Goal: Complete application form

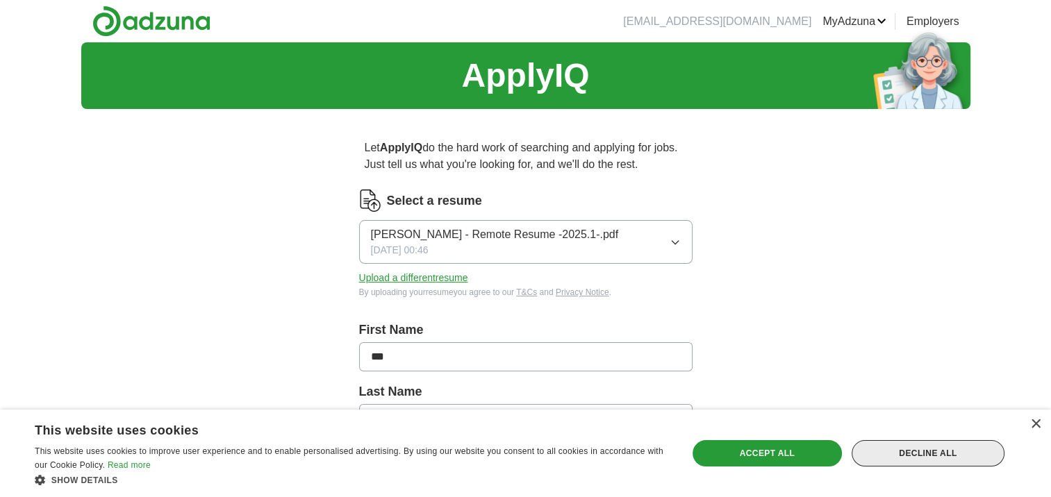
click at [942, 449] on div "Decline all" at bounding box center [928, 453] width 153 height 26
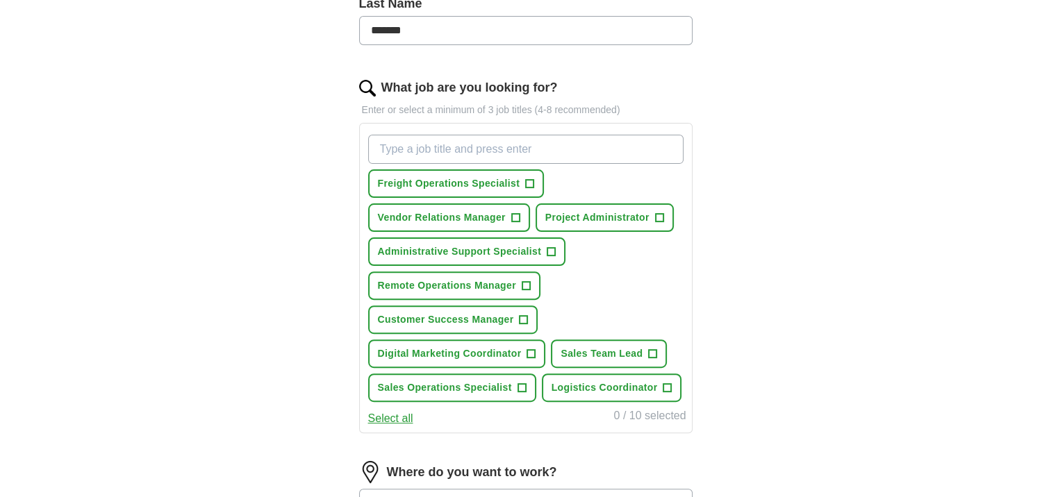
scroll to position [390, 0]
click at [515, 215] on span "+" at bounding box center [515, 216] width 8 height 11
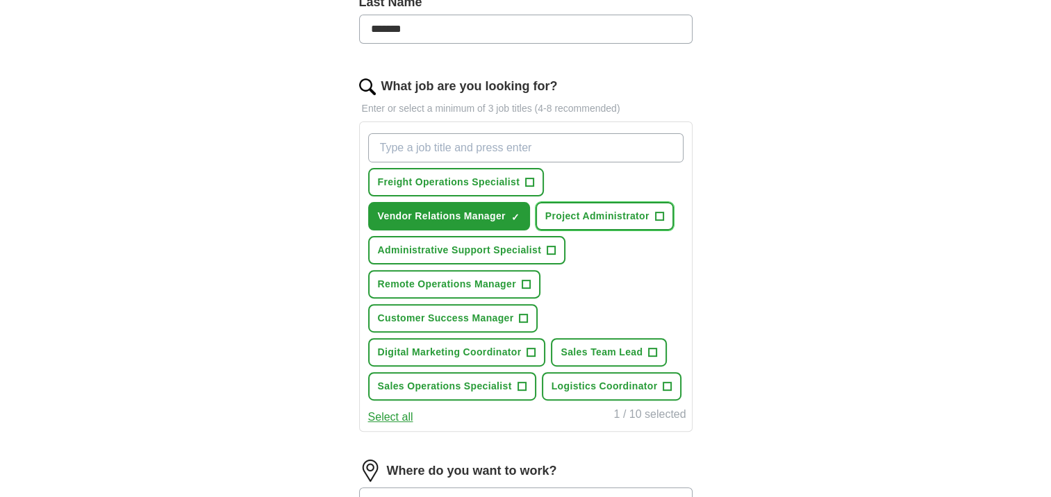
click at [659, 212] on span "+" at bounding box center [659, 216] width 8 height 11
click at [552, 245] on span "+" at bounding box center [551, 250] width 8 height 11
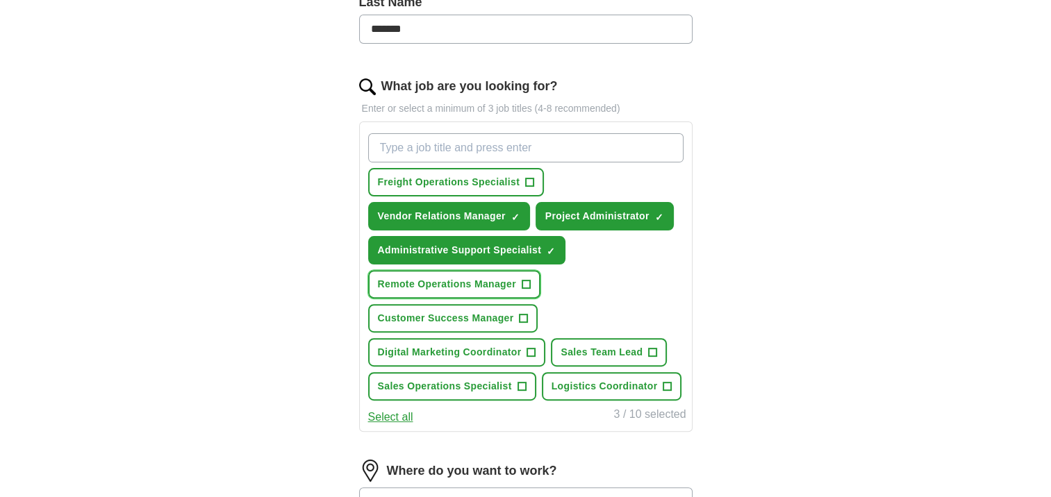
click at [523, 281] on span "+" at bounding box center [526, 284] width 8 height 11
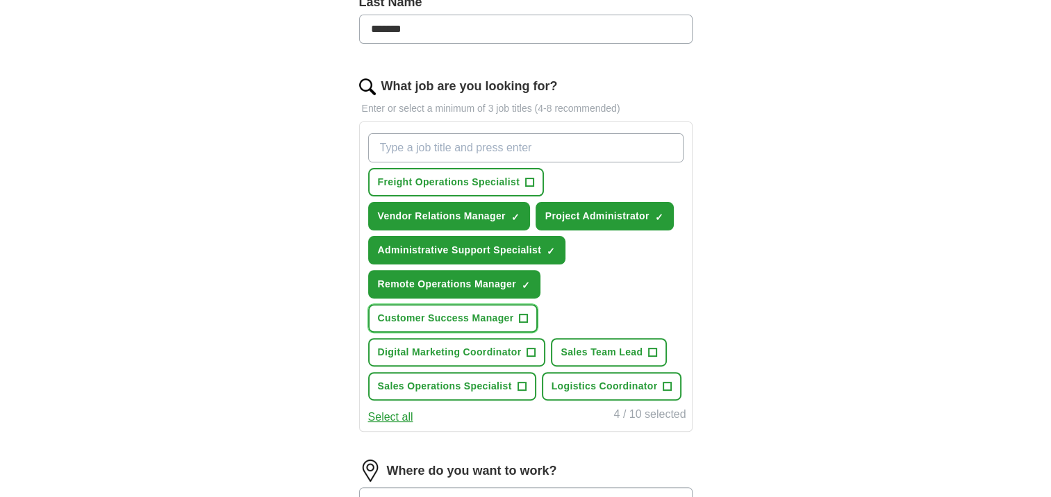
click at [520, 322] on button "Customer Success Manager +" at bounding box center [453, 318] width 170 height 28
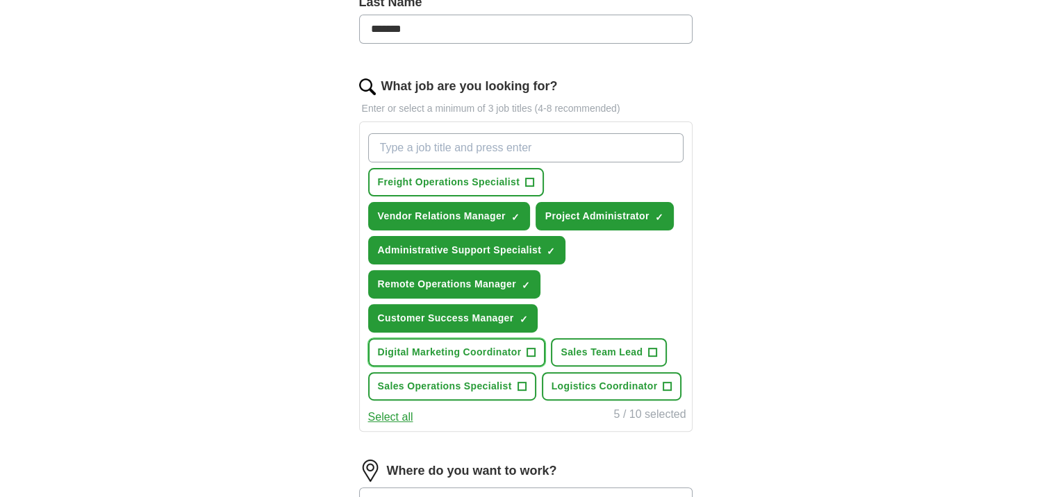
click at [531, 347] on span "+" at bounding box center [531, 352] width 8 height 11
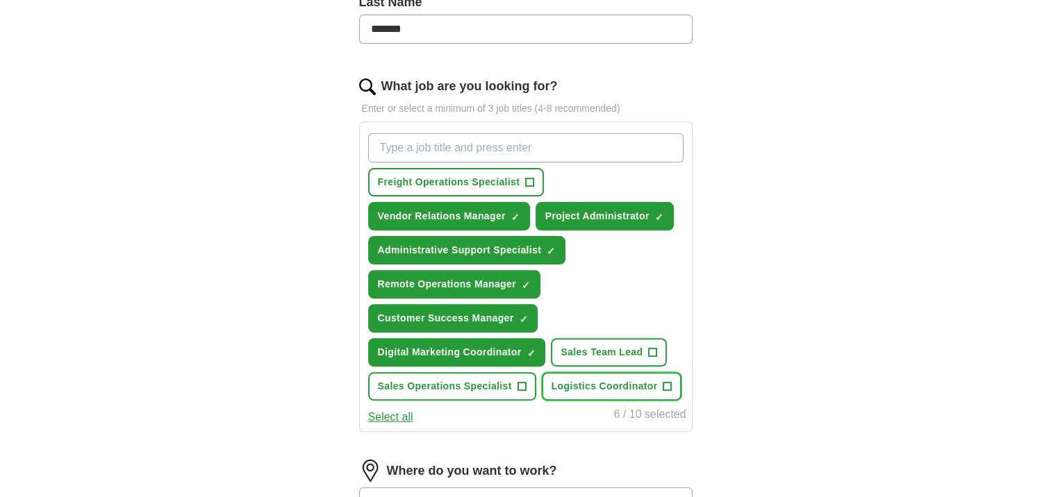
click at [664, 381] on span "+" at bounding box center [667, 386] width 8 height 11
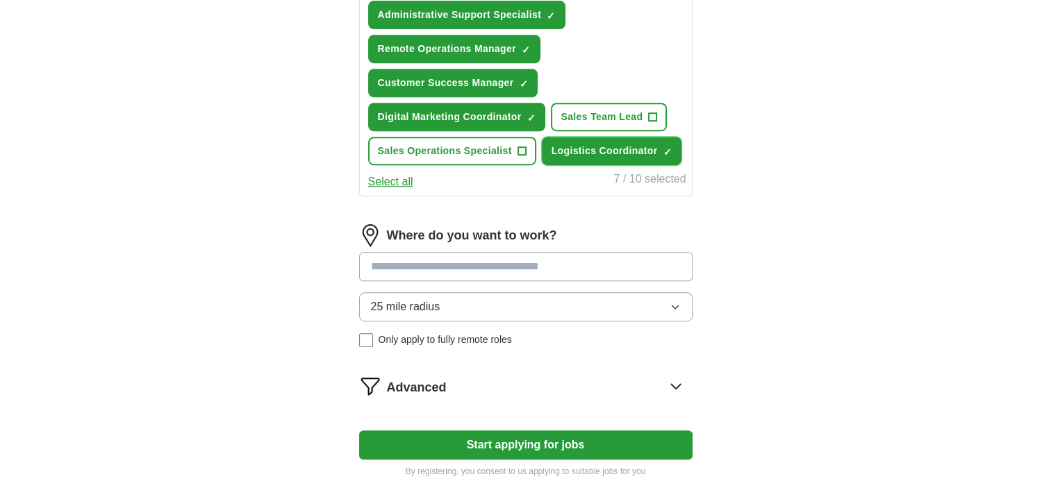
scroll to position [628, 0]
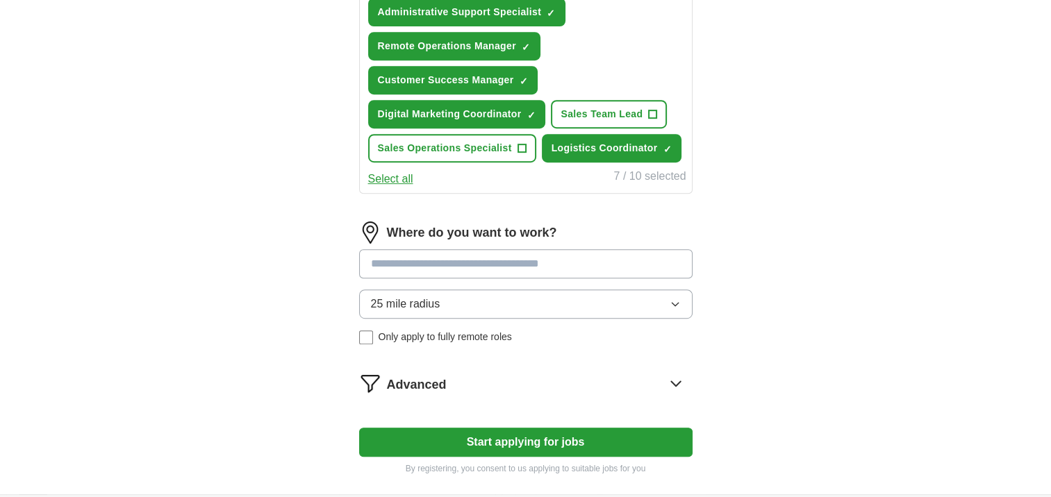
click at [559, 250] on input at bounding box center [525, 263] width 333 height 29
click at [542, 256] on input at bounding box center [525, 263] width 333 height 29
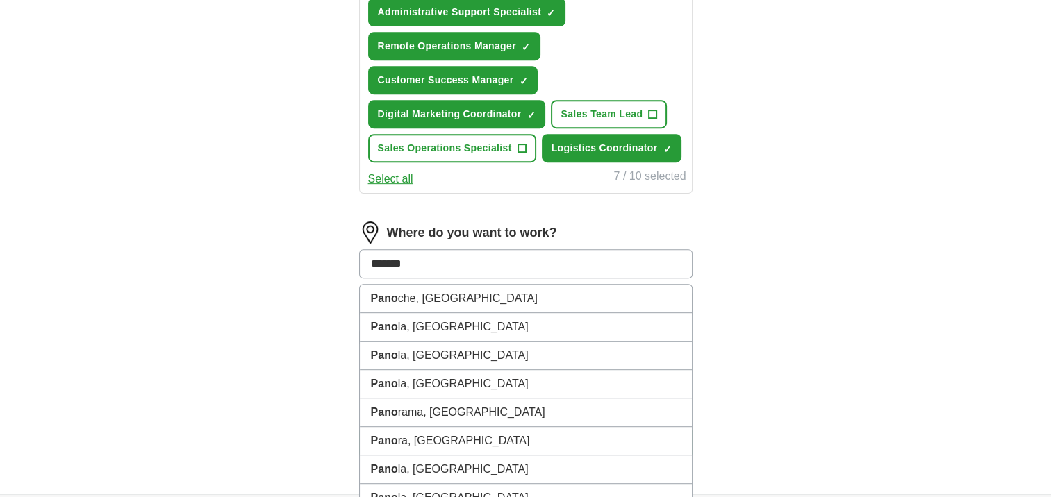
type input "********"
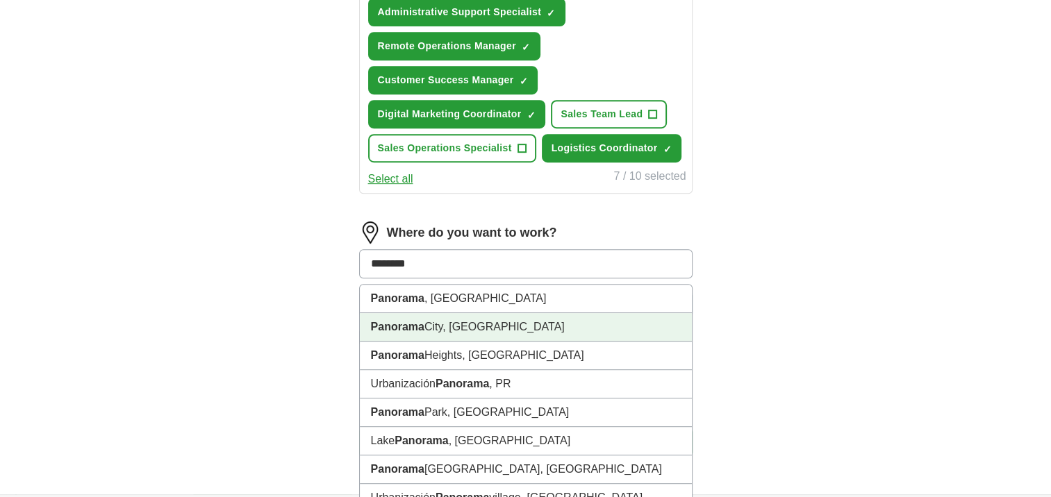
click at [542, 314] on li "[GEOGRAPHIC_DATA], [GEOGRAPHIC_DATA]" at bounding box center [526, 327] width 332 height 28
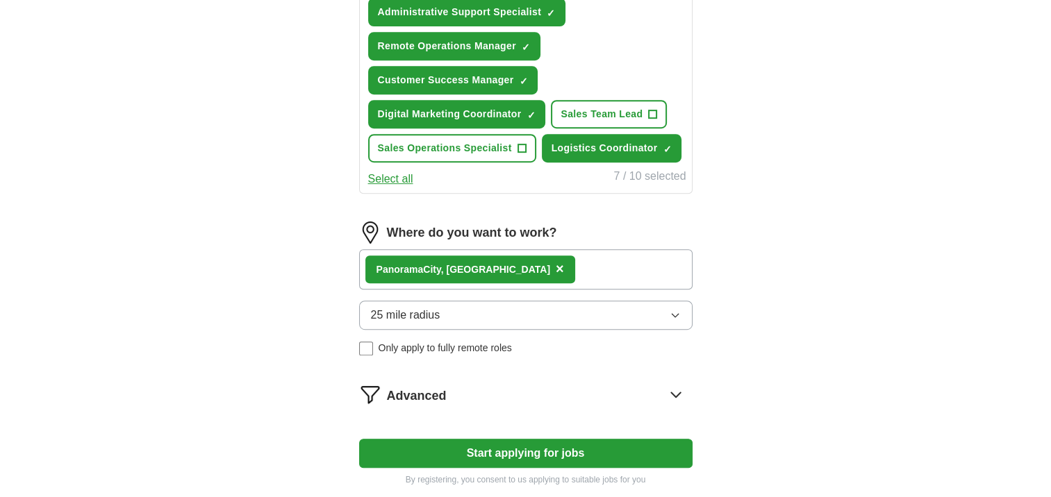
click at [533, 314] on button "25 mile radius" at bounding box center [525, 315] width 333 height 29
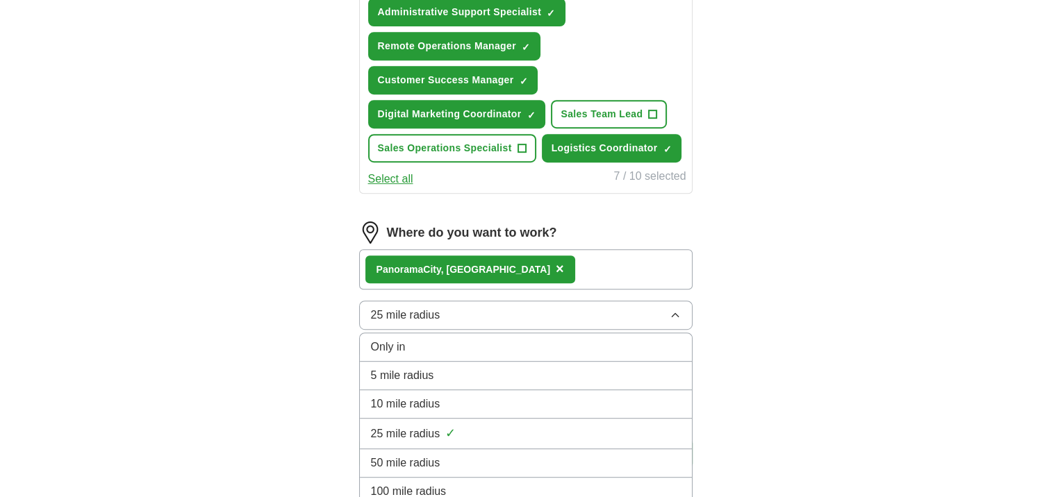
click at [521, 396] on div "10 mile radius" at bounding box center [526, 404] width 310 height 17
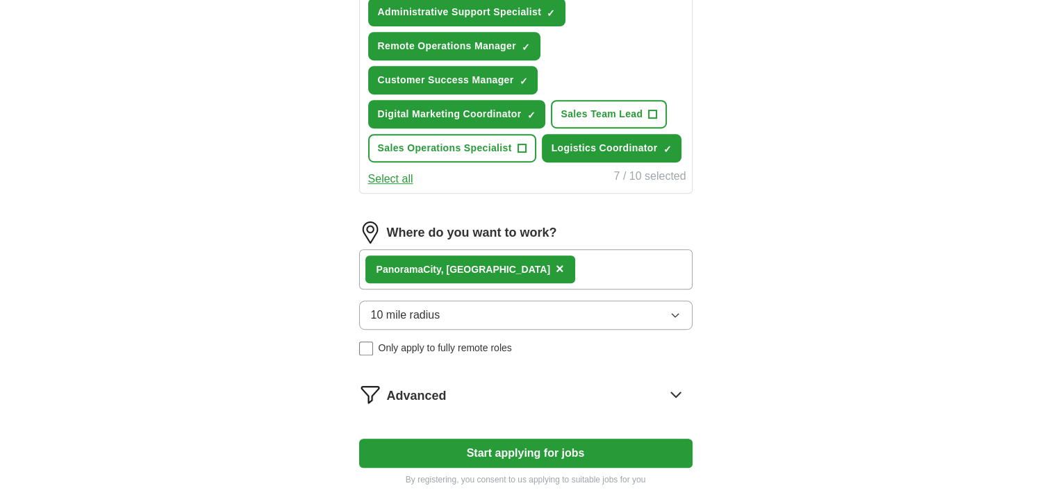
click at [490, 446] on button "Start applying for jobs" at bounding box center [525, 453] width 333 height 29
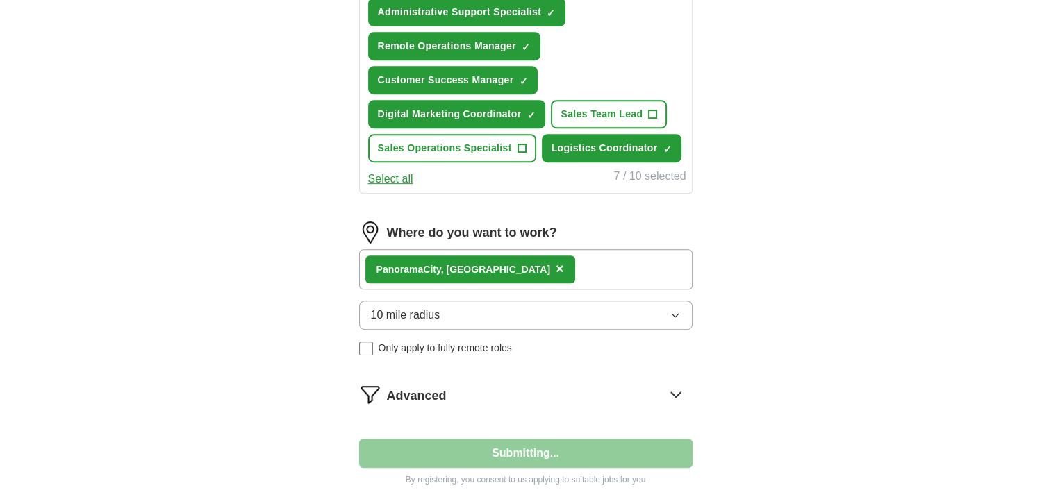
select select "**"
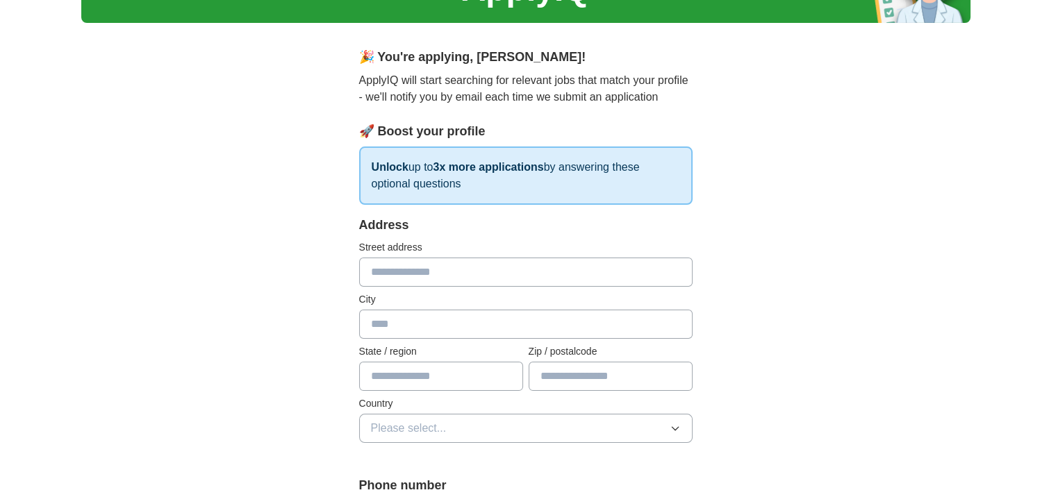
scroll to position [0, 0]
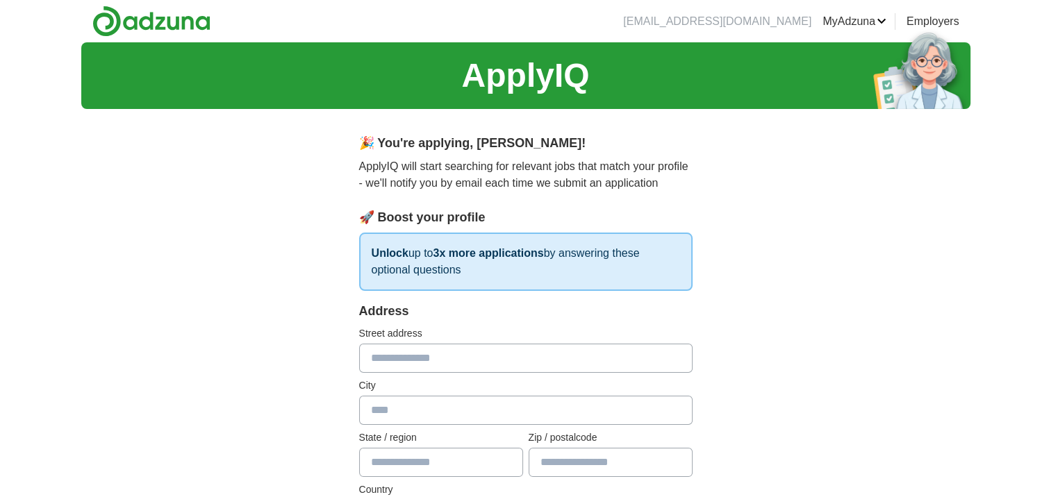
click at [475, 353] on input "text" at bounding box center [525, 358] width 333 height 29
type input "**********"
type input "**"
type input "*****"
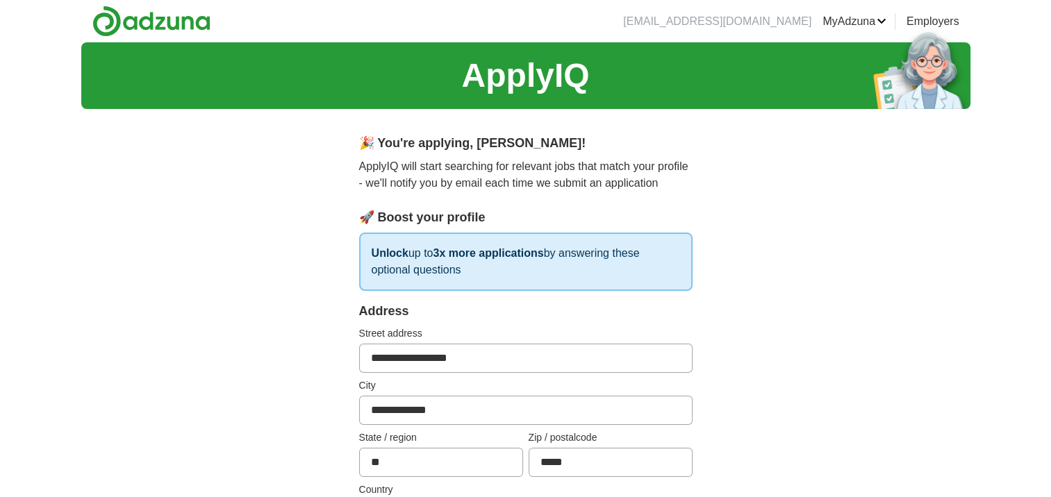
drag, startPoint x: 480, startPoint y: 357, endPoint x: 456, endPoint y: 347, distance: 25.8
click at [486, 363] on input "**********" at bounding box center [525, 358] width 333 height 29
drag, startPoint x: 487, startPoint y: 360, endPoint x: 320, endPoint y: 350, distance: 167.7
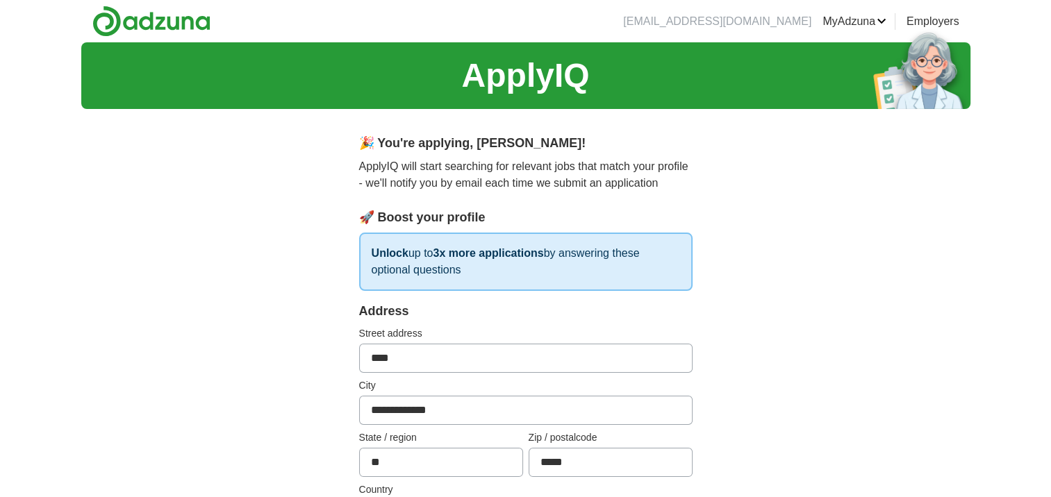
type input "**********"
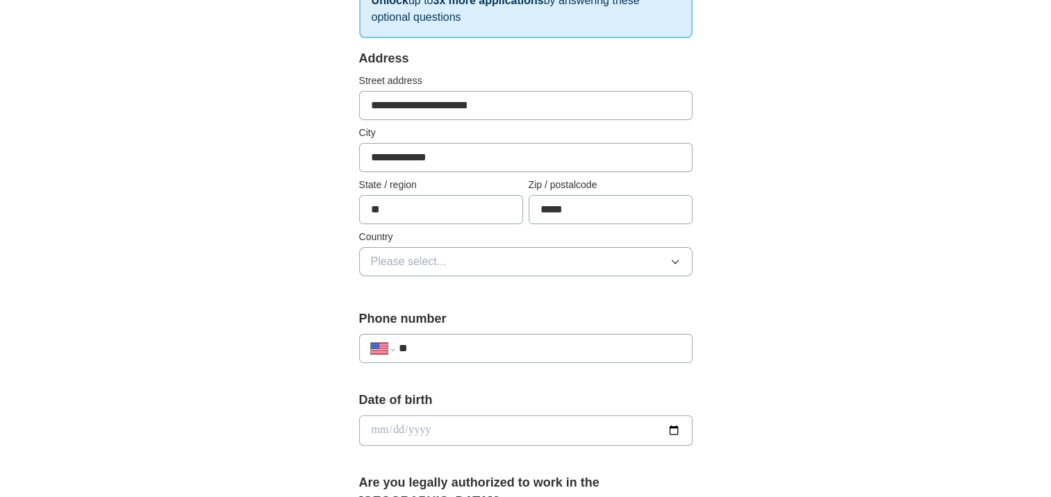
scroll to position [256, 0]
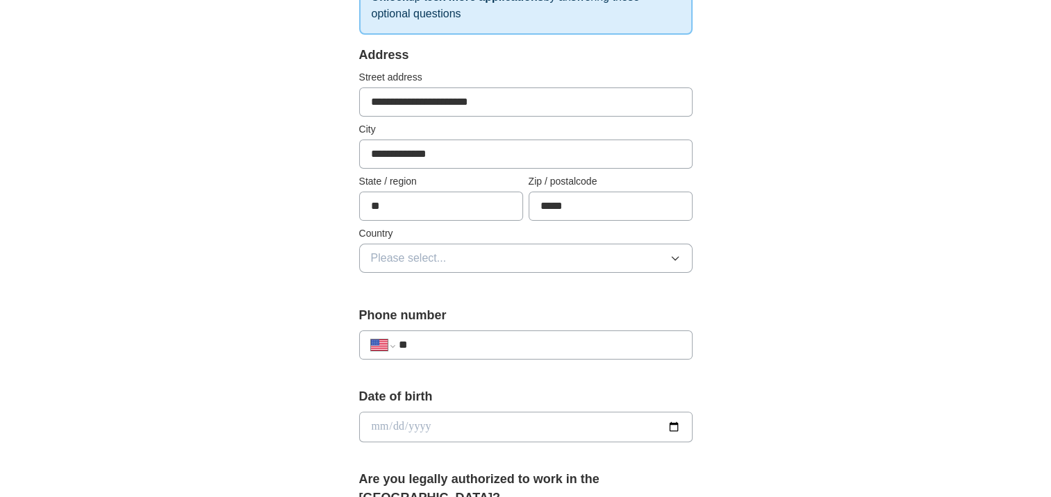
click at [679, 260] on icon "button" at bounding box center [675, 258] width 11 height 11
click at [675, 254] on icon "button" at bounding box center [675, 258] width 11 height 11
click at [672, 254] on icon "button" at bounding box center [675, 258] width 11 height 11
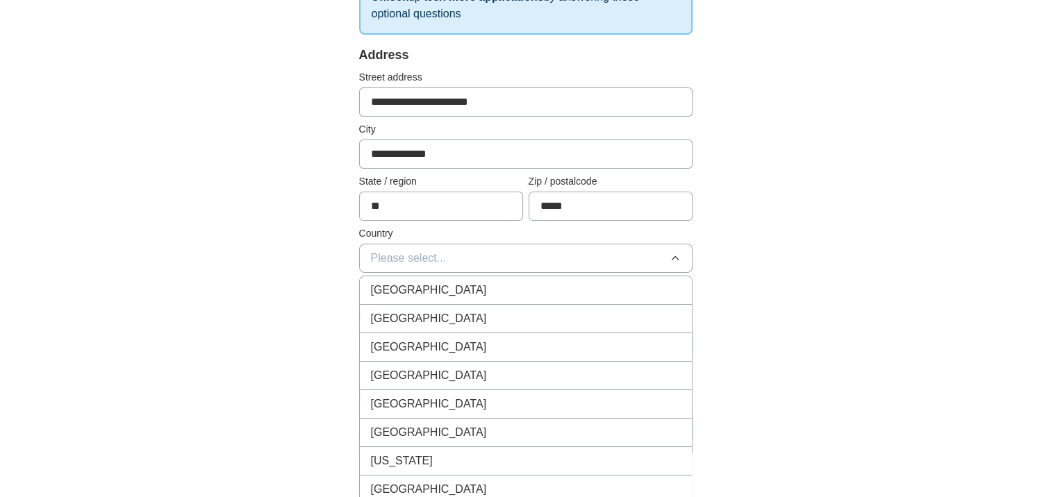
click at [588, 305] on li "[GEOGRAPHIC_DATA]" at bounding box center [526, 319] width 332 height 28
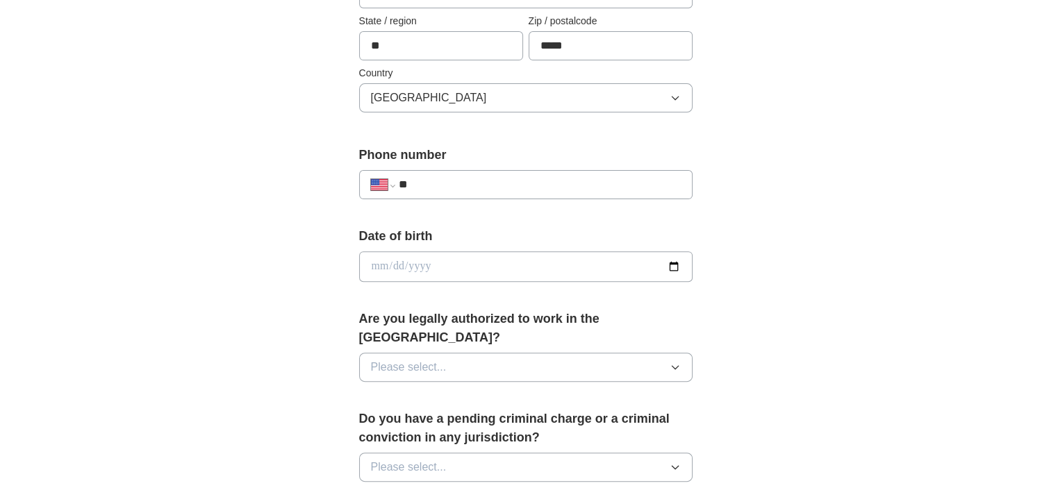
scroll to position [418, 0]
click at [671, 266] on input "date" at bounding box center [525, 265] width 333 height 31
type input "**********"
click at [408, 358] on span "Please select..." at bounding box center [409, 366] width 76 height 17
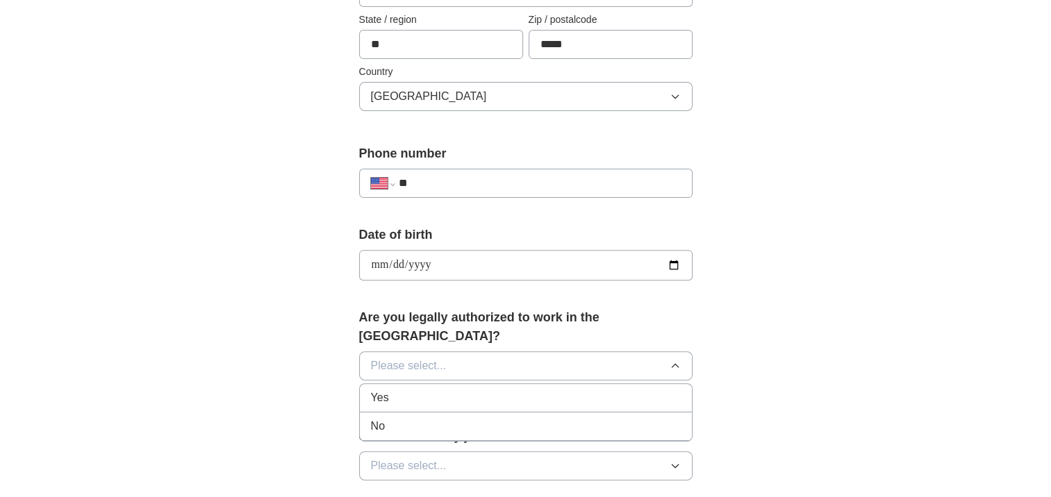
click at [402, 390] on div "Yes" at bounding box center [526, 398] width 310 height 17
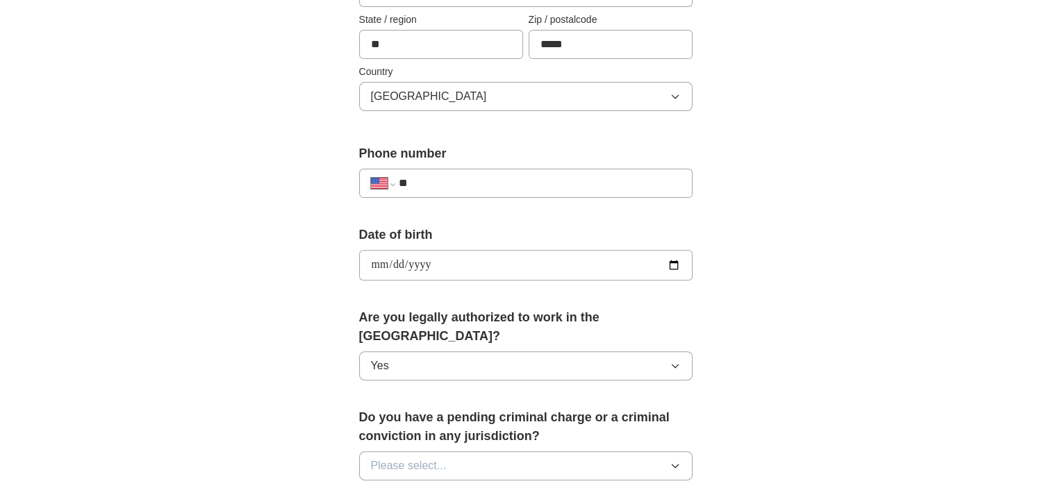
click at [577, 452] on button "Please select..." at bounding box center [525, 466] width 333 height 29
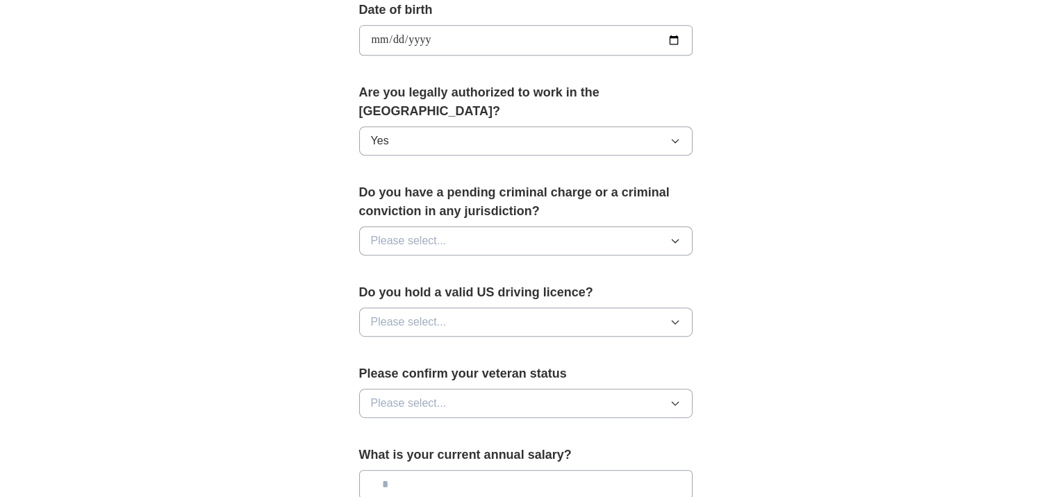
scroll to position [647, 0]
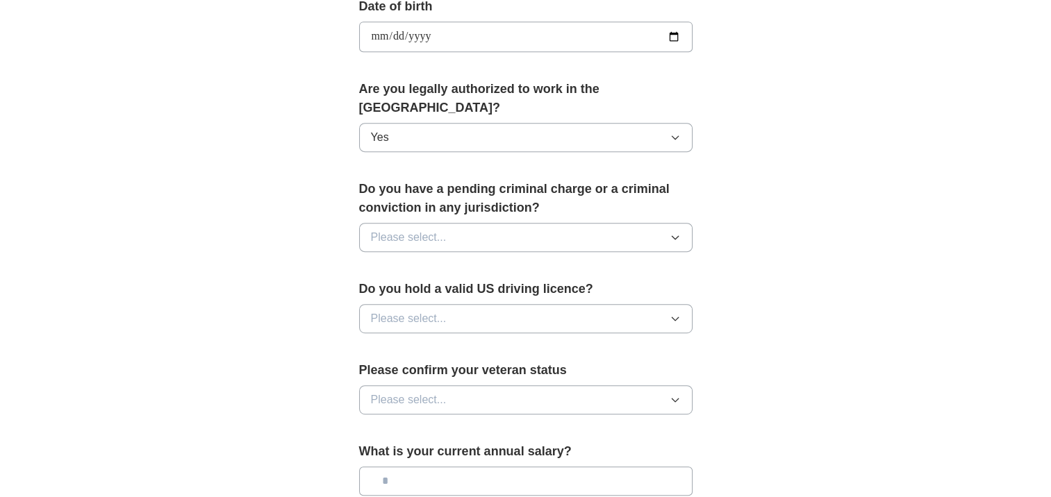
click at [677, 232] on icon "button" at bounding box center [675, 237] width 11 height 11
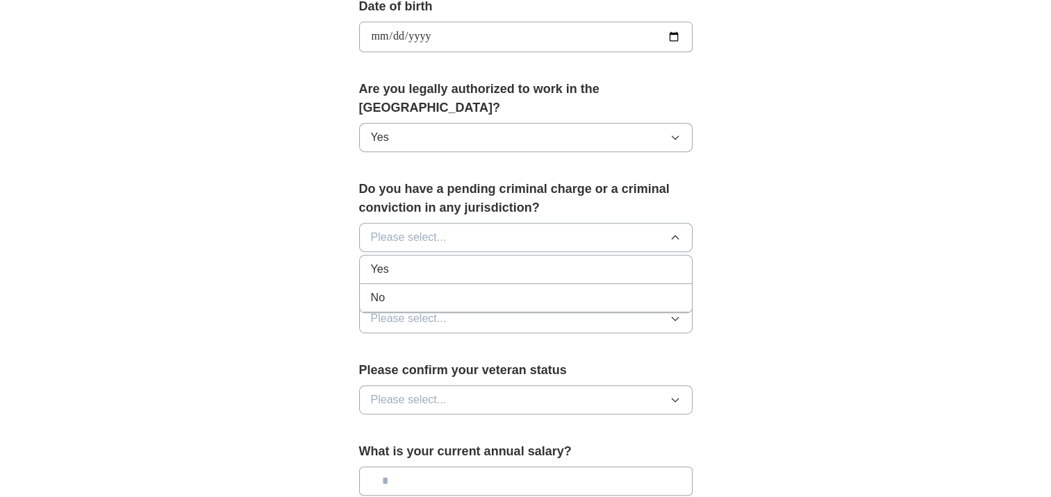
click at [634, 290] on div "No" at bounding box center [526, 298] width 310 height 17
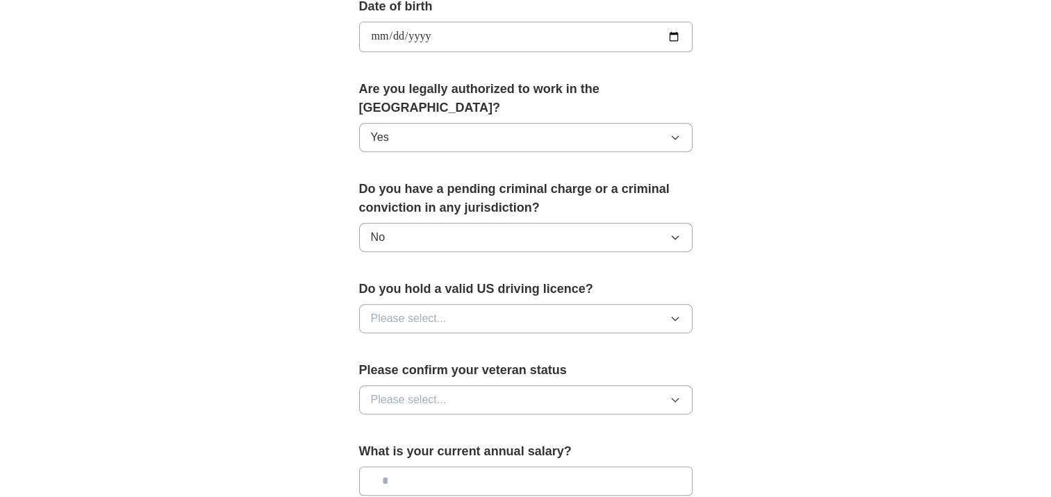
click at [671, 304] on button "Please select..." at bounding box center [525, 318] width 333 height 29
click at [618, 341] on li "Yes" at bounding box center [526, 351] width 332 height 28
click at [603, 386] on button "Please select..." at bounding box center [525, 400] width 333 height 29
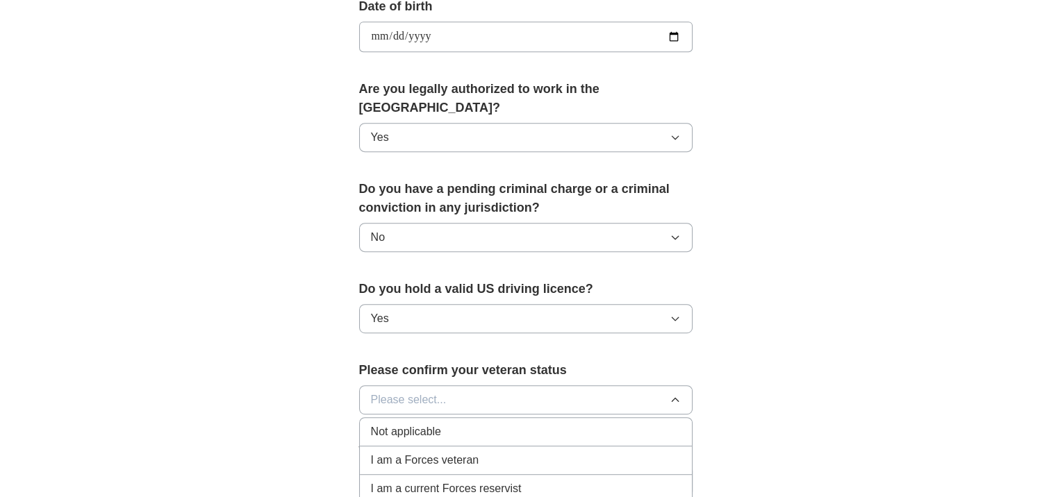
click at [583, 424] on div "Not applicable" at bounding box center [526, 432] width 310 height 17
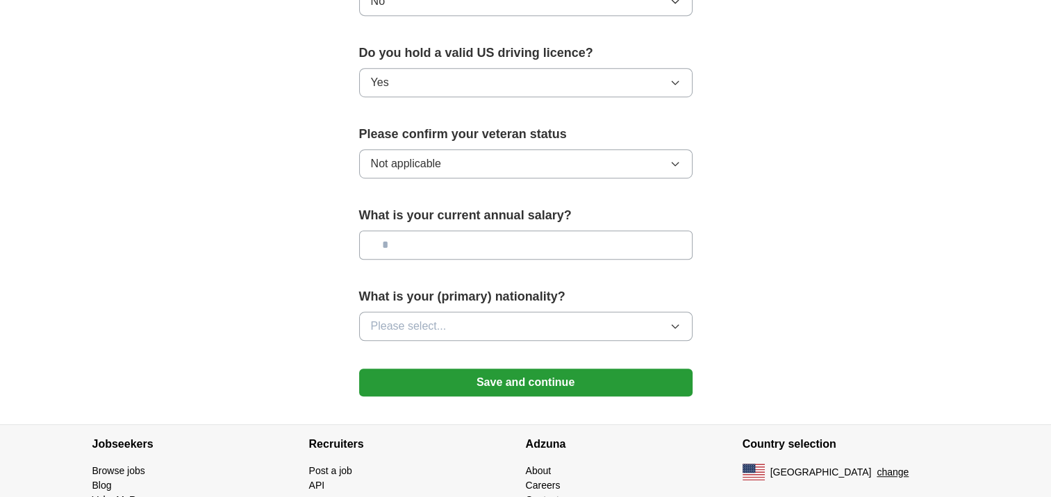
scroll to position [900, 0]
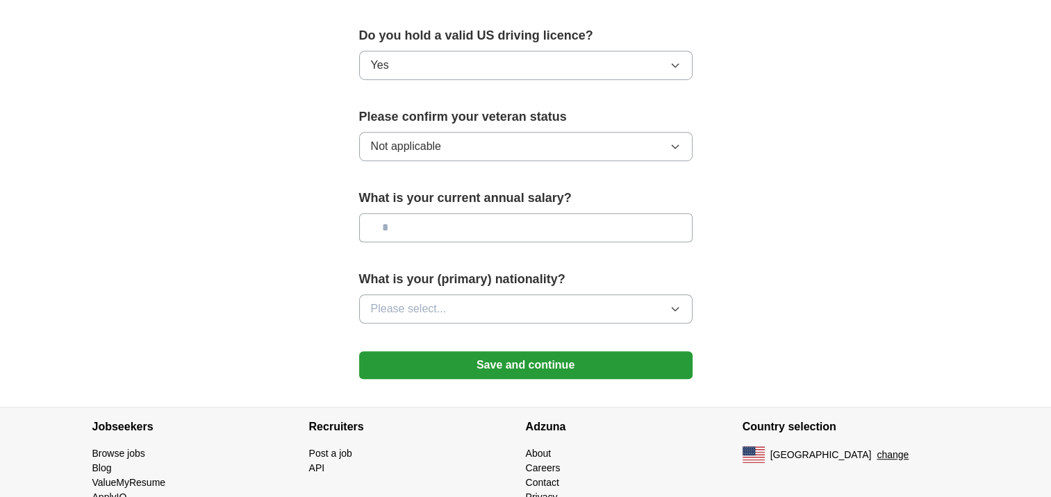
click at [595, 213] on input "text" at bounding box center [525, 227] width 333 height 29
type input "*******"
click at [547, 295] on button "Please select..." at bounding box center [525, 309] width 333 height 29
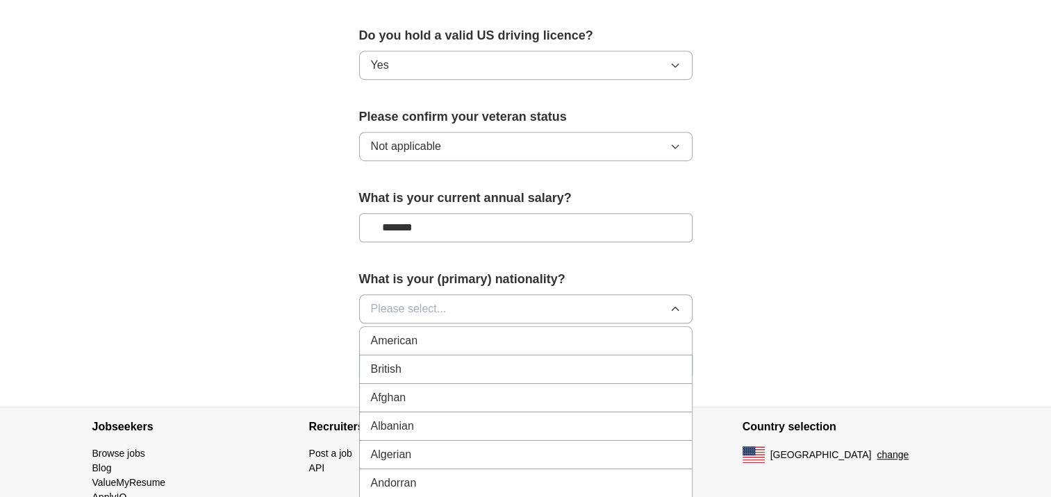
click at [548, 333] on div "American" at bounding box center [526, 341] width 310 height 17
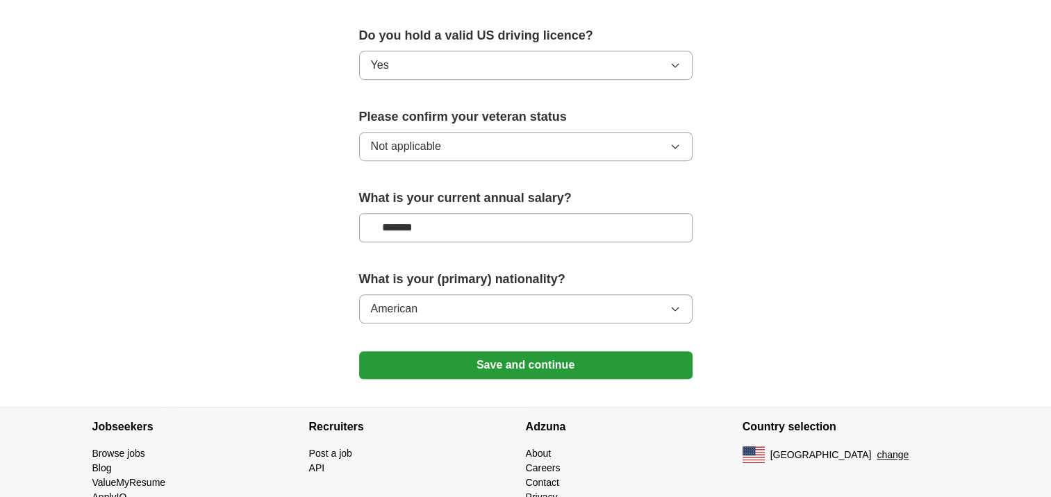
click at [545, 351] on button "Save and continue" at bounding box center [525, 365] width 333 height 28
